Goal: Task Accomplishment & Management: Complete application form

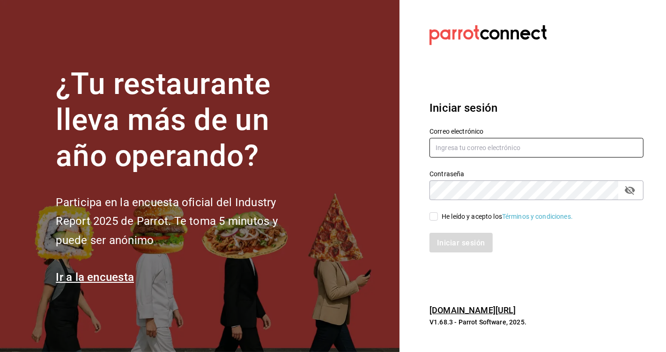
type input "[EMAIL_ADDRESS][DOMAIN_NAME]"
click at [433, 220] on input "He leído y acepto los Términos y condiciones." at bounding box center [433, 217] width 8 height 8
checkbox input "true"
click at [457, 235] on button "Iniciar sesión" at bounding box center [461, 243] width 64 height 20
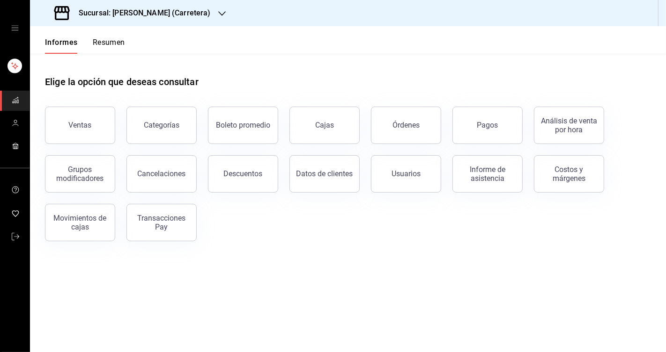
click at [146, 10] on font "Sucursal: [PERSON_NAME] (Carretera)" at bounding box center [145, 12] width 132 height 9
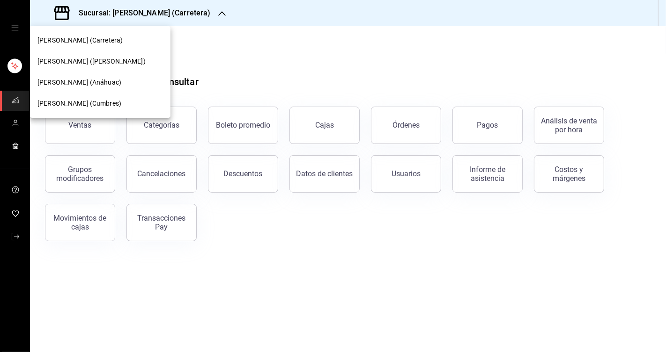
click at [95, 55] on div "[PERSON_NAME] ([PERSON_NAME])" at bounding box center [100, 61] width 140 height 21
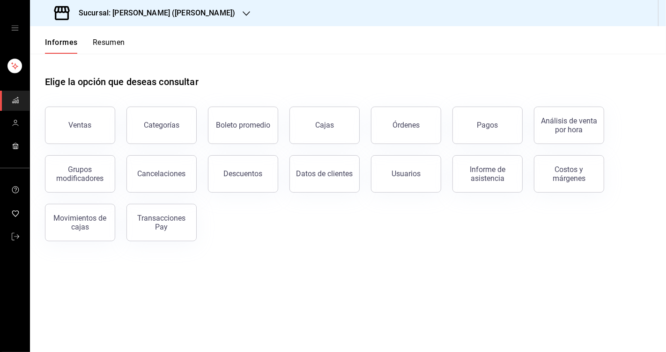
click at [13, 28] on icon "cajón abierto" at bounding box center [14, 28] width 7 height 5
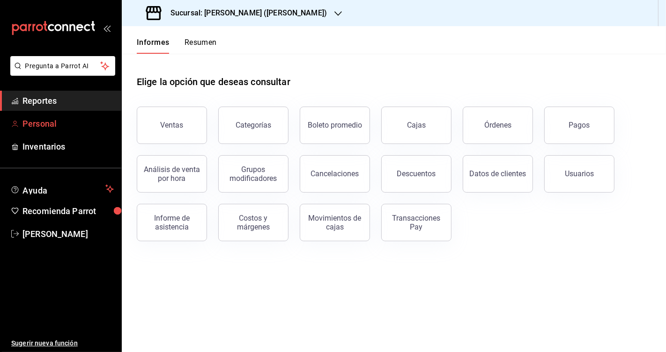
click at [76, 127] on span "Personal" at bounding box center [67, 123] width 91 height 13
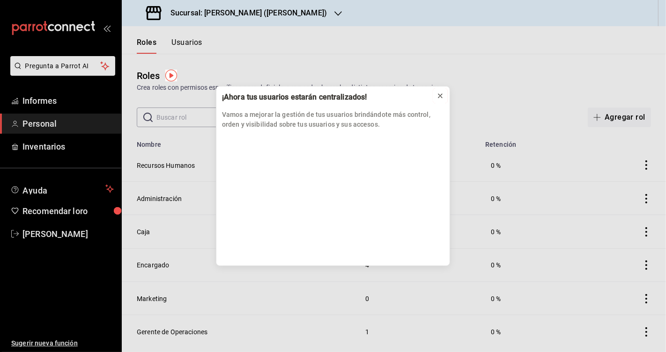
click at [439, 95] on icon at bounding box center [439, 95] width 7 height 7
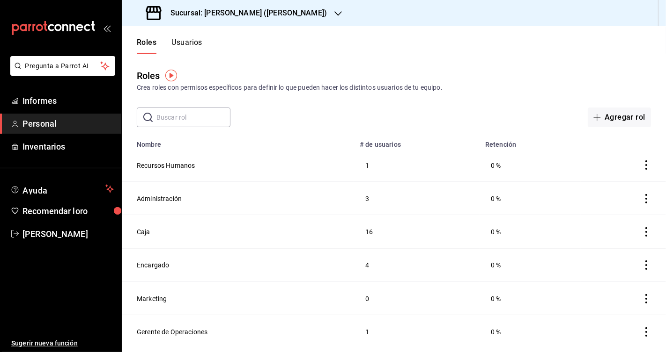
click at [298, 59] on div "Roles Crea roles con permisos específicos para definir lo que pueden hacer los …" at bounding box center [394, 90] width 544 height 73
click at [182, 41] on font "Usuarios" at bounding box center [186, 42] width 31 height 9
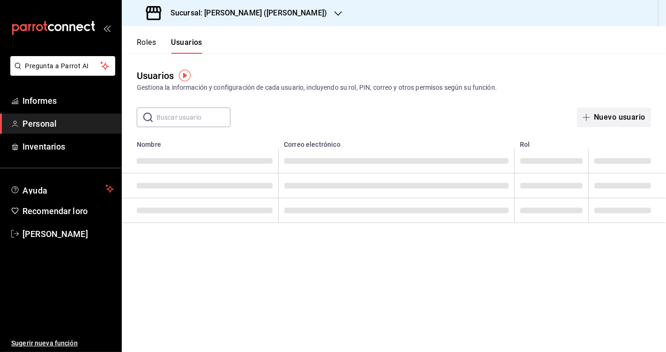
click at [592, 111] on button "Nuevo usuario" at bounding box center [614, 118] width 74 height 20
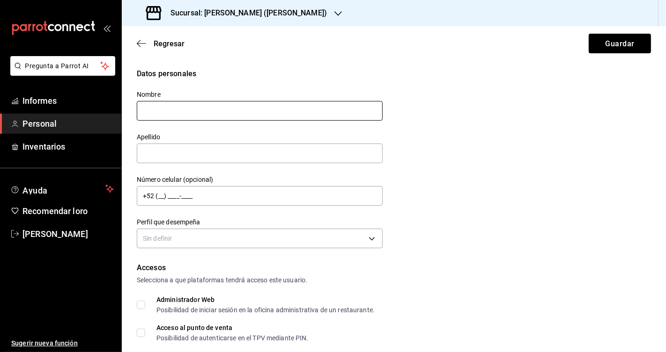
click at [177, 108] on input "text" at bounding box center [260, 111] width 246 height 20
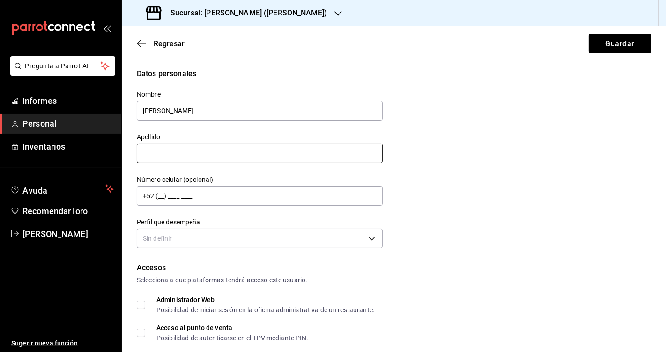
type input "[PERSON_NAME]"
click at [174, 158] on input "text" at bounding box center [260, 154] width 246 height 20
type input "[PERSON_NAME]"
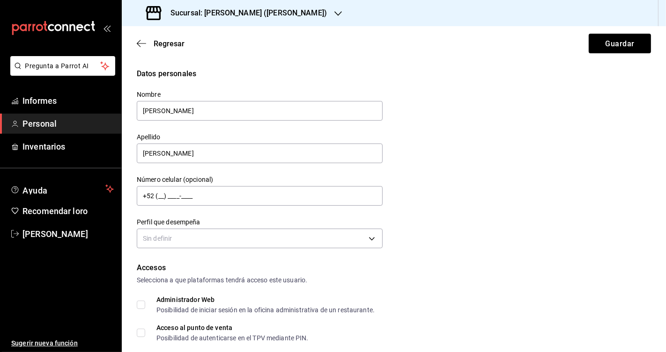
click at [503, 216] on div "Datos personales Nombre [PERSON_NAME] [PERSON_NAME] Número celular (opcional) +…" at bounding box center [394, 159] width 514 height 183
click at [272, 191] on input "+52 (__) ____-____" at bounding box center [260, 196] width 246 height 20
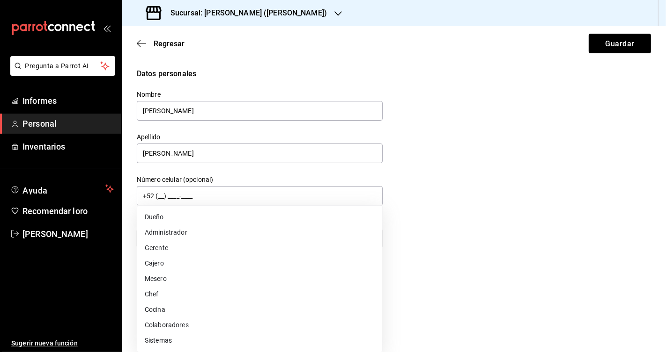
click at [201, 235] on body "Pregunta a Parrot AI Informes Personal Inventarios Ayuda Recomendar loro [PERSO…" at bounding box center [333, 176] width 666 height 352
click at [177, 262] on li "Cajero" at bounding box center [259, 265] width 245 height 16
type input "CASHIER"
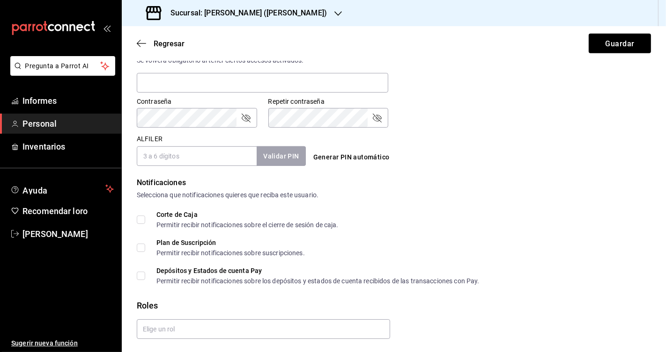
scroll to position [395, 0]
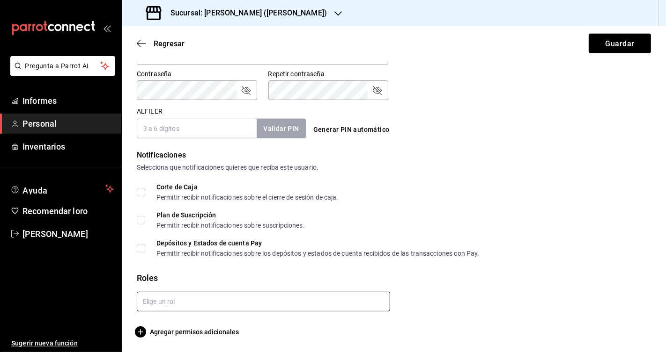
click at [179, 310] on input "text" at bounding box center [263, 302] width 253 height 20
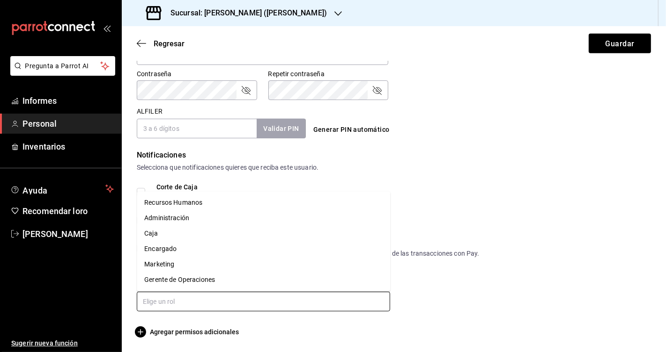
click at [174, 235] on li "Caja" at bounding box center [263, 234] width 253 height 15
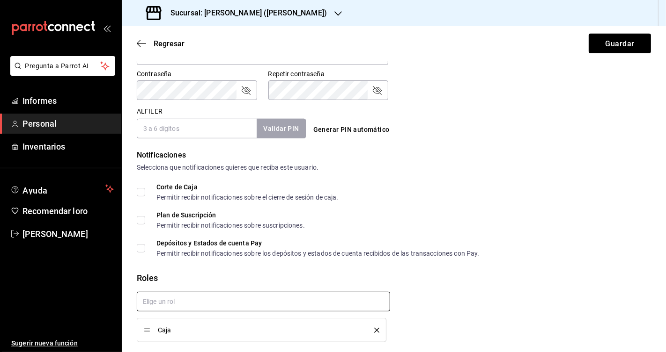
checkbox input "true"
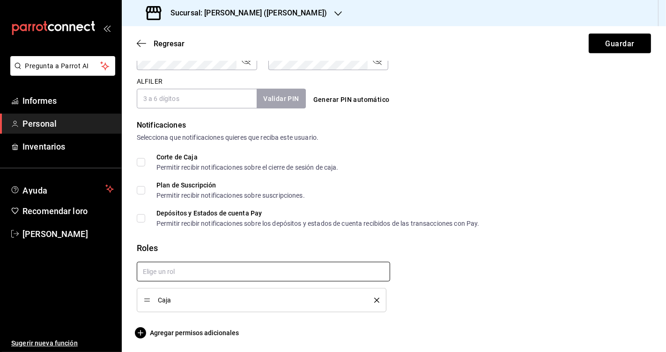
scroll to position [426, 0]
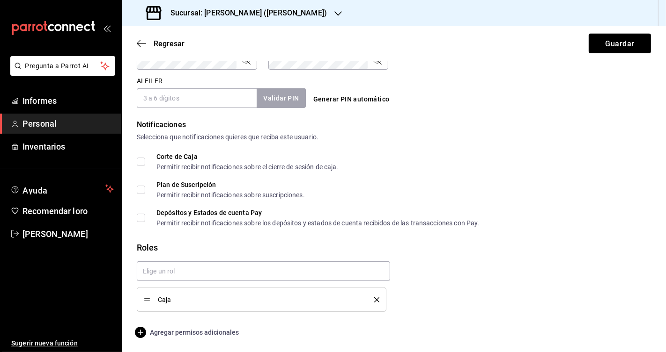
click at [195, 329] on font "Agregar permisos adicionales" at bounding box center [194, 332] width 89 height 7
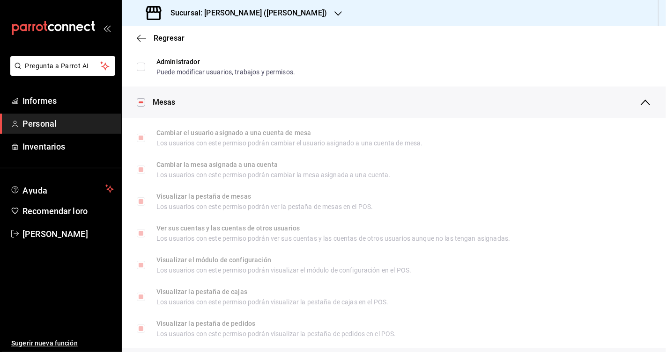
scroll to position [0, 0]
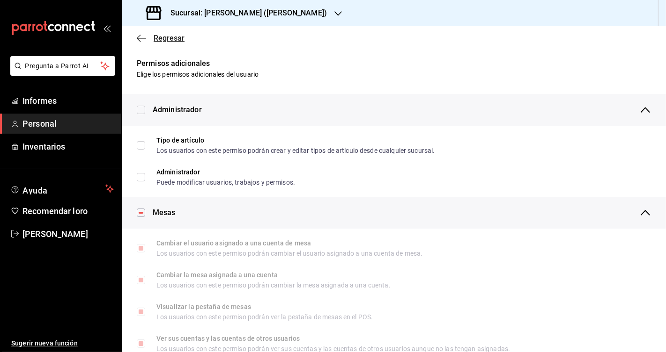
click at [140, 38] on icon "button" at bounding box center [141, 38] width 9 height 8
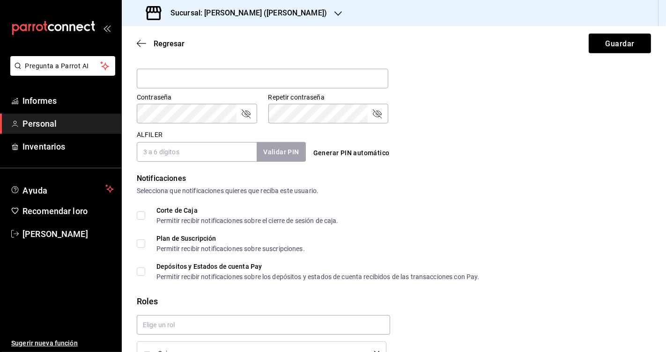
scroll to position [345, 0]
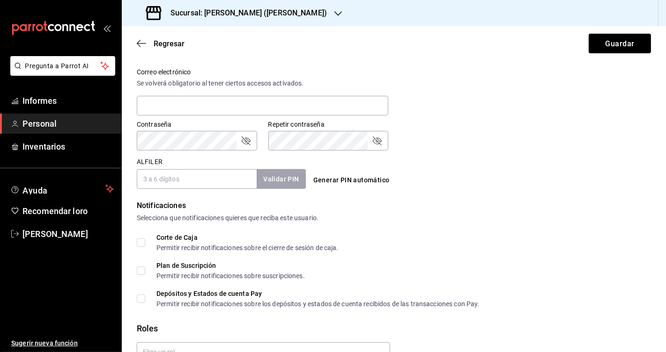
click at [182, 188] on input "ALFILER" at bounding box center [197, 179] width 120 height 20
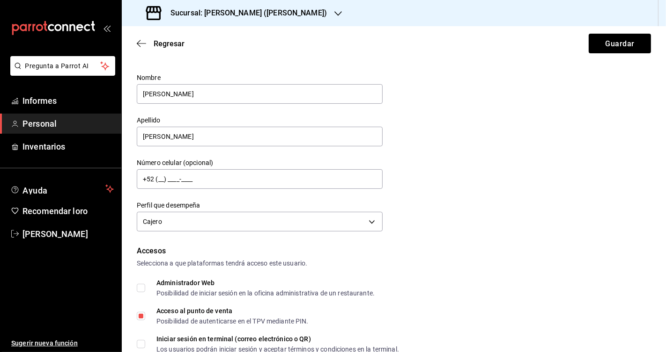
scroll to position [0, 0]
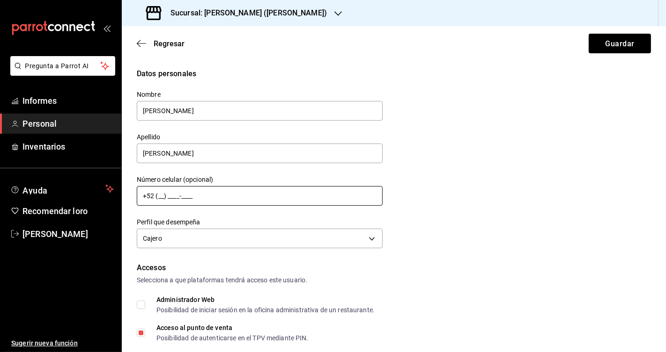
click at [213, 194] on input "+52 (__) ____-____" at bounding box center [260, 196] width 246 height 20
click at [417, 191] on div "Datos personales Nombre [PERSON_NAME] [PERSON_NAME] Número celular (opcional) +…" at bounding box center [394, 159] width 514 height 183
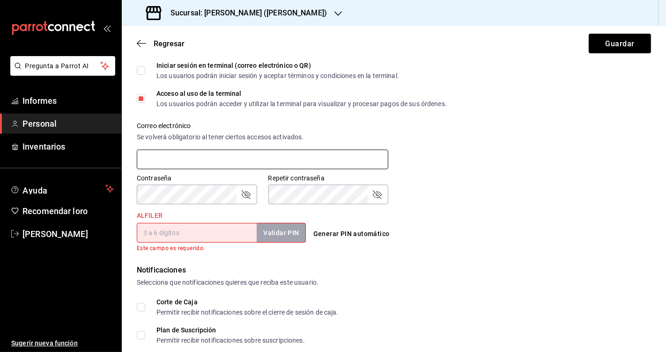
scroll to position [299, 0]
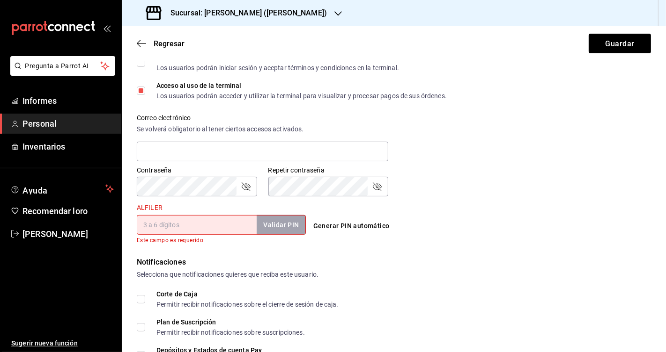
click at [215, 230] on input "ALFILER" at bounding box center [197, 225] width 120 height 20
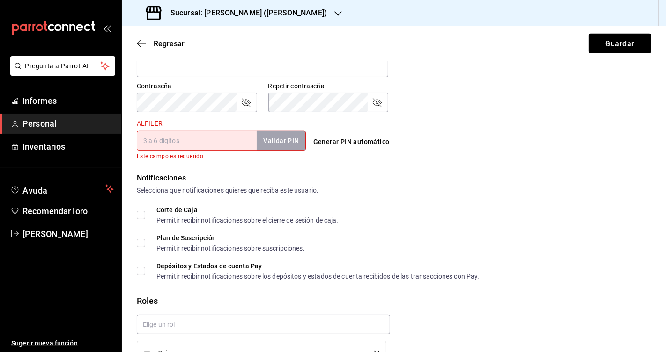
scroll to position [388, 0]
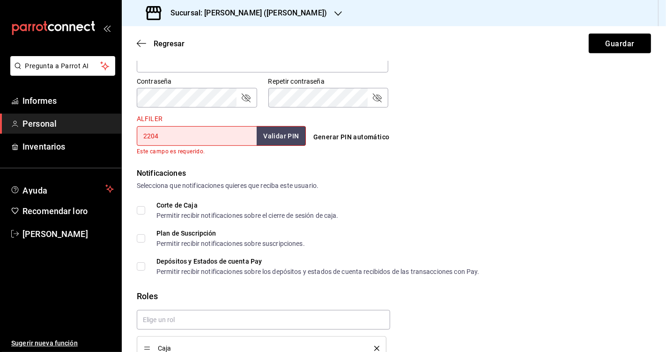
type input "2204"
click at [461, 184] on div "Notificaciones Selecciona que notificaciones quieres que reciba este usuario. C…" at bounding box center [394, 221] width 514 height 107
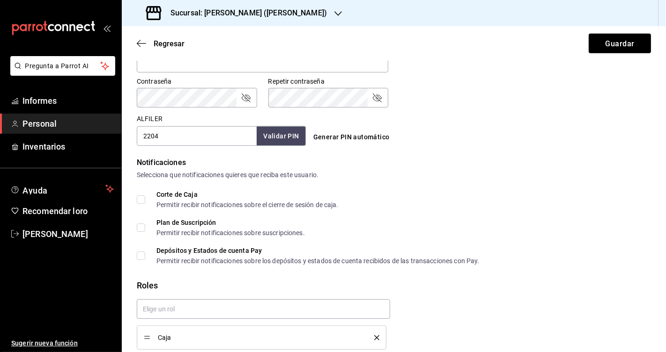
click at [228, 138] on input "2204" at bounding box center [197, 136] width 120 height 20
click at [272, 133] on font "Validar PIN" at bounding box center [281, 136] width 36 height 7
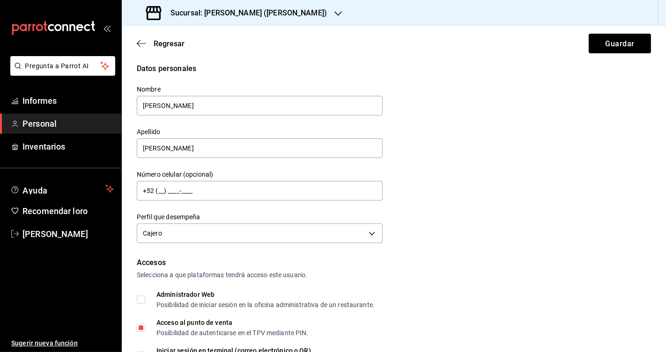
scroll to position [0, 0]
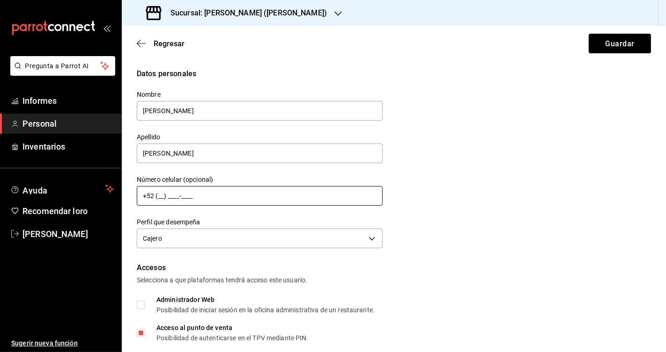
click at [211, 197] on input "+52 (__) ____-____" at bounding box center [260, 196] width 246 height 20
type input "[PHONE_NUMBER]"
click at [438, 245] on div "Datos personales Nombre [PERSON_NAME] [PERSON_NAME] Número celular (opcional) […" at bounding box center [394, 159] width 514 height 183
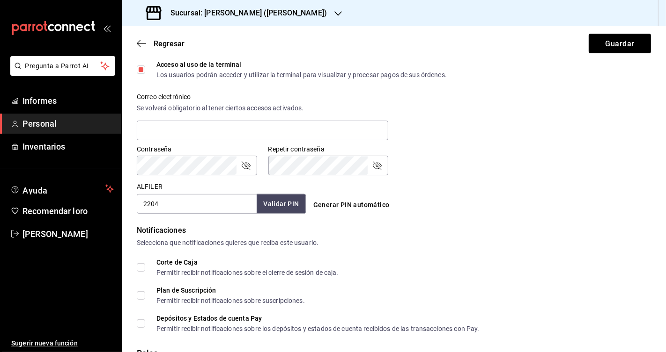
scroll to position [323, 0]
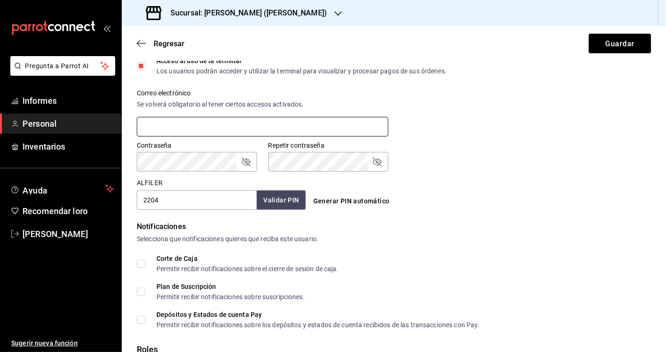
click at [289, 127] on input "text" at bounding box center [262, 127] width 251 height 20
click at [449, 178] on div "Generar PIN automático" at bounding box center [392, 193] width 173 height 35
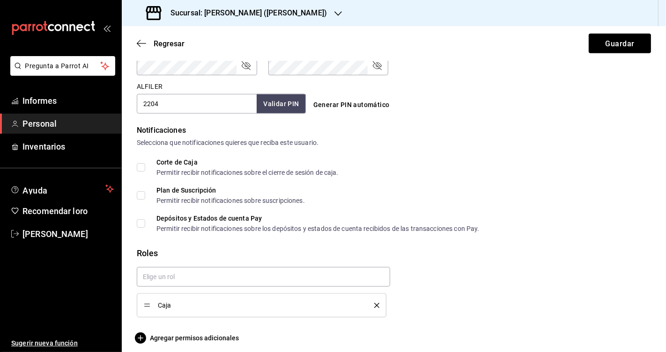
scroll to position [426, 0]
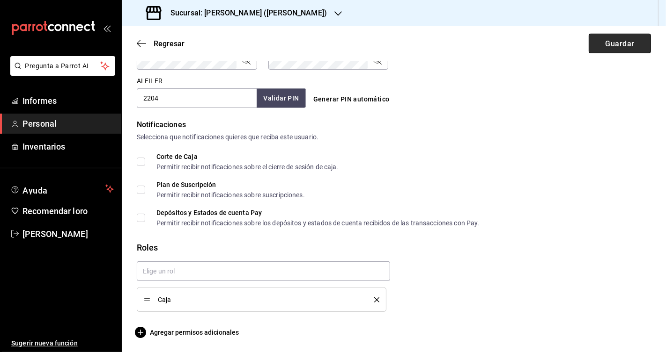
click at [594, 44] on button "Guardar" at bounding box center [619, 44] width 62 height 20
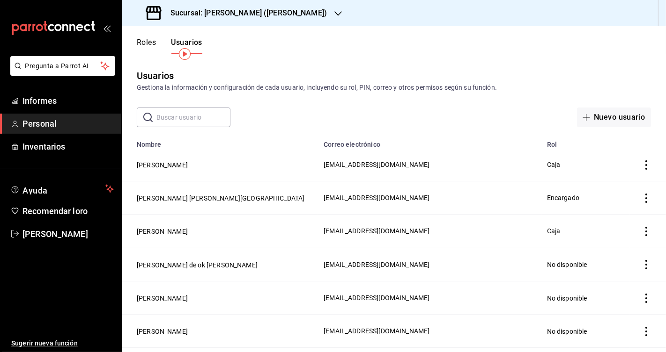
scroll to position [22, 0]
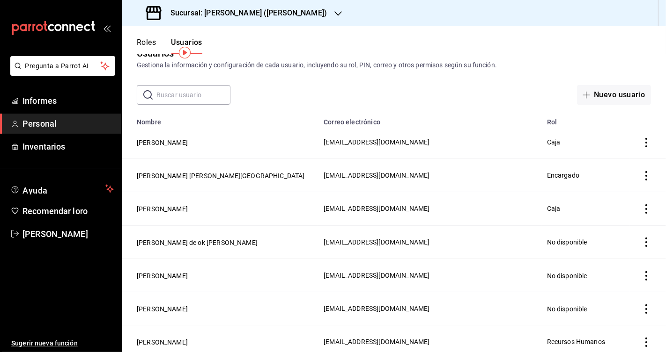
click at [331, 93] on div "​ ​ Nuevo usuario" at bounding box center [394, 95] width 544 height 20
